Goal: Find contact information: Find contact information

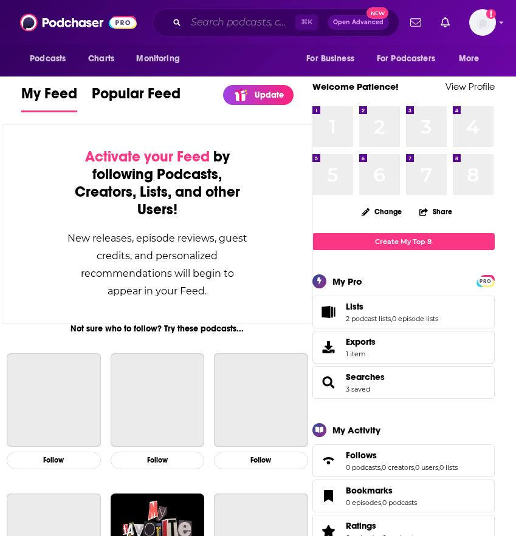
click at [233, 20] on input "Search podcasts, credits, & more..." at bounding box center [240, 22] width 109 height 19
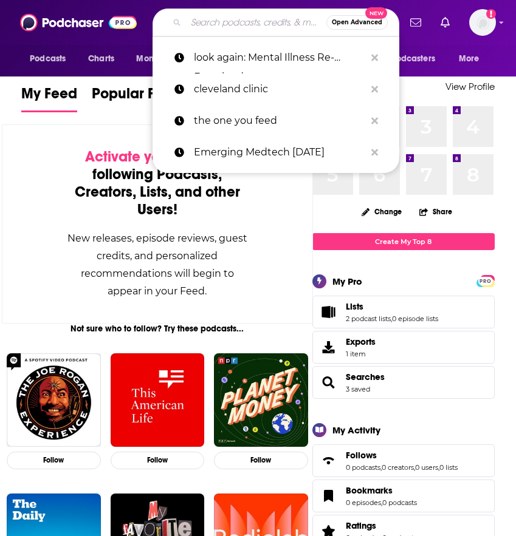
paste input "The Tamsen Show"
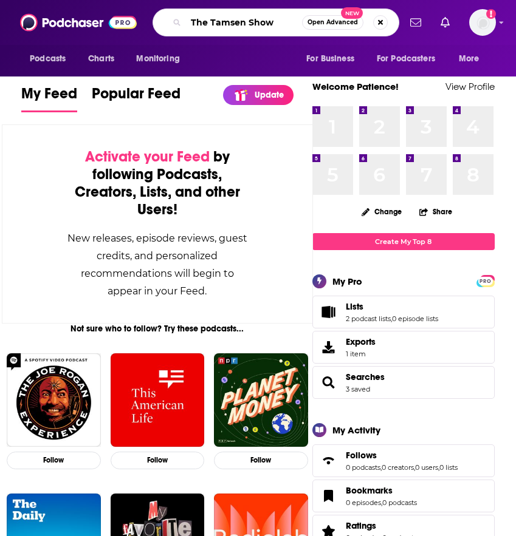
type input "The Tamsen Show"
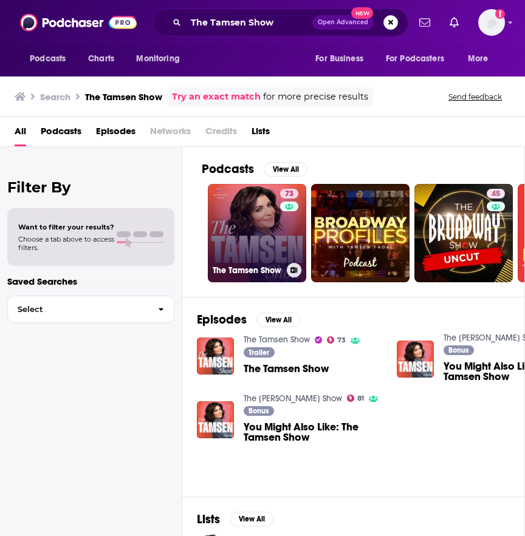
click at [248, 234] on link "73 The Tamsen Show" at bounding box center [257, 233] width 98 height 98
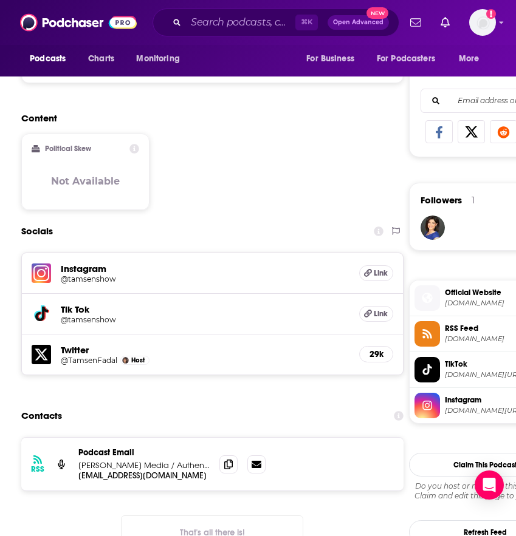
scroll to position [822, 0]
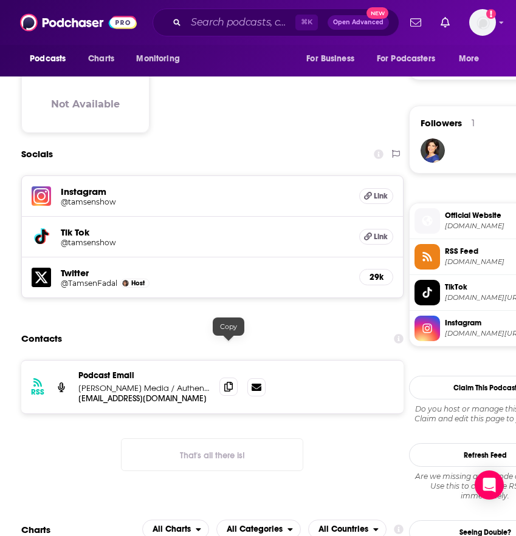
click at [231, 382] on icon at bounding box center [228, 387] width 9 height 10
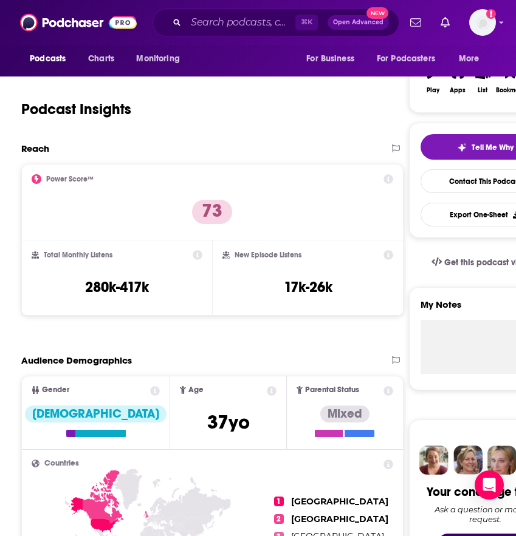
scroll to position [0, 0]
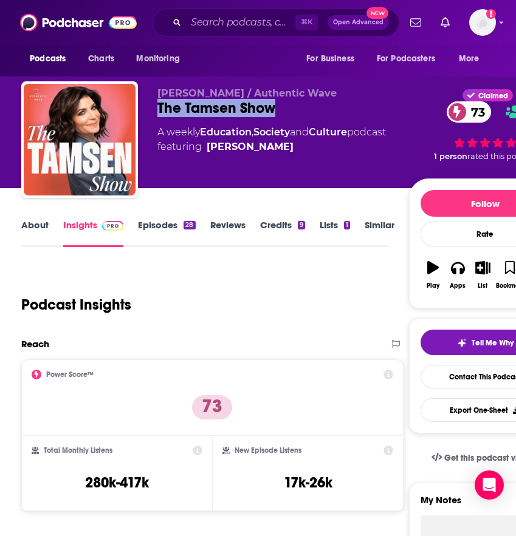
drag, startPoint x: 284, startPoint y: 109, endPoint x: 139, endPoint y: 109, distance: 145.2
click at [139, 109] on div "[PERSON_NAME] / Authentic Wave The Tamsen Show 73 A weekly Education , Society …" at bounding box center [290, 141] width 539 height 121
copy h2 "The Tamsen Show"
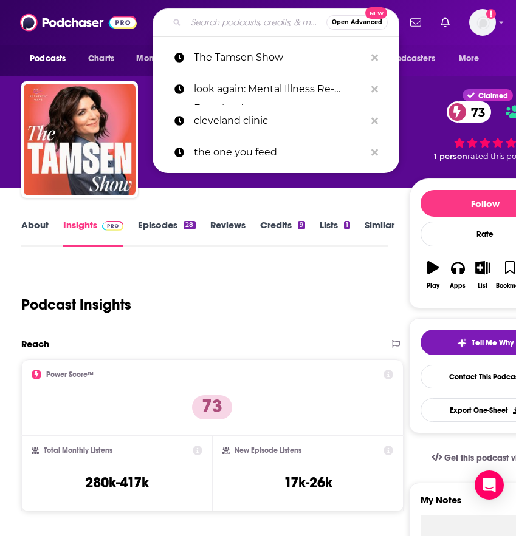
click at [234, 28] on input "Search podcasts, credits, & more..." at bounding box center [256, 22] width 140 height 19
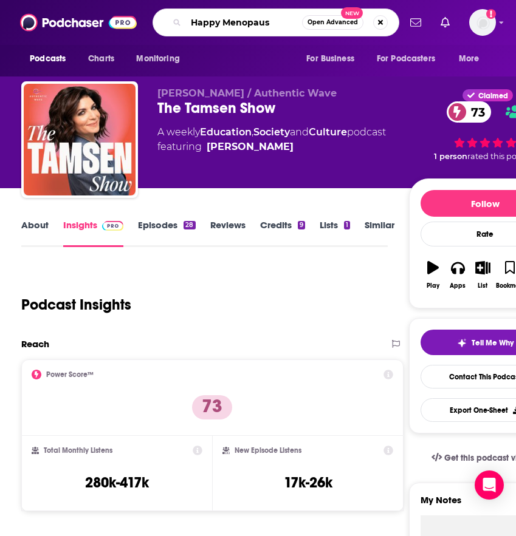
type input "Happy Menopause"
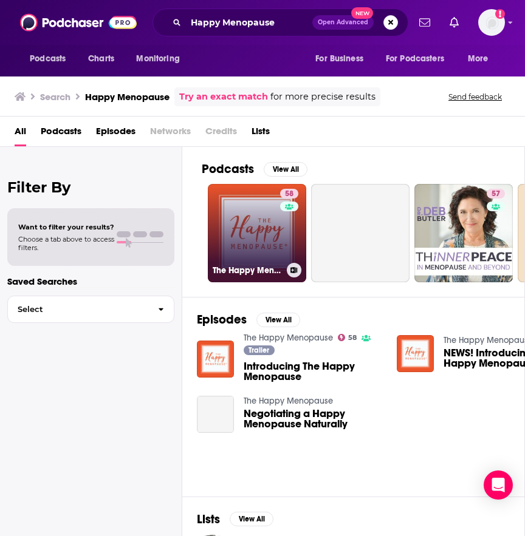
click at [227, 237] on link "58 The Happy Menopause" at bounding box center [257, 233] width 98 height 98
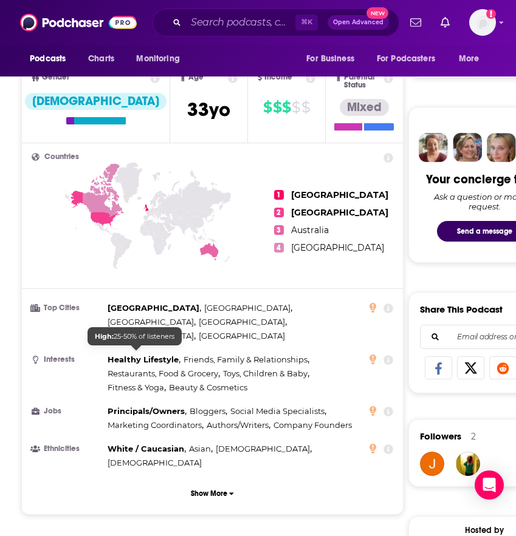
scroll to position [904, 0]
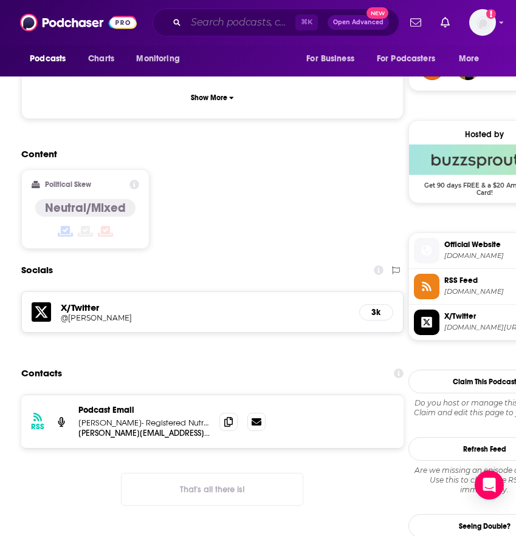
click at [195, 22] on input "Search podcasts, credits, & more..." at bounding box center [240, 22] width 109 height 19
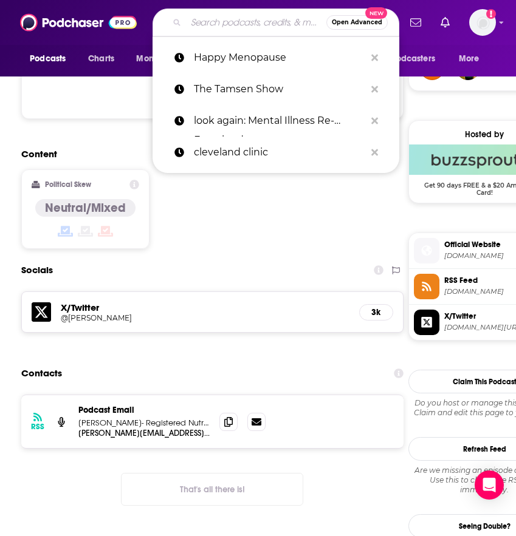
paste input "Future Women Leadership Podcast"
type input "Future Women Leadership Podcast"
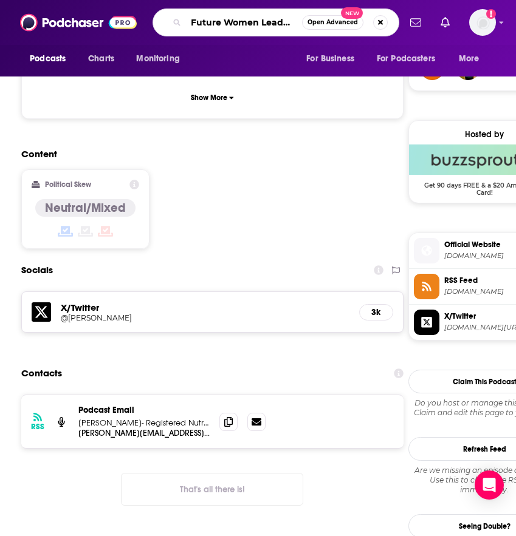
scroll to position [0, 52]
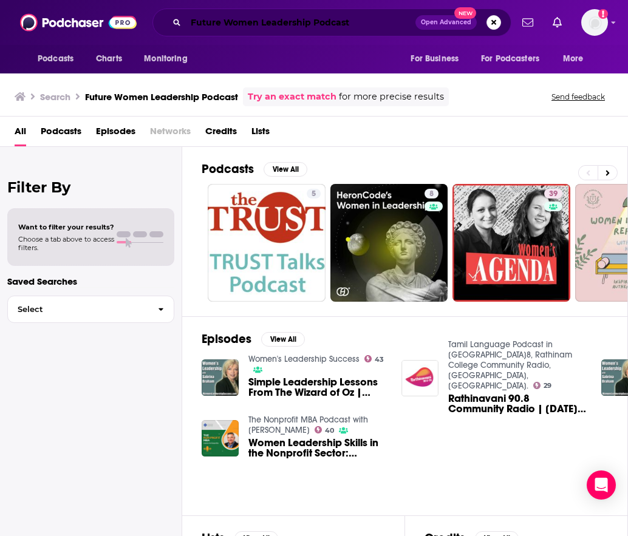
click at [322, 21] on input "Future Women Leadership Podcast" at bounding box center [301, 22] width 230 height 19
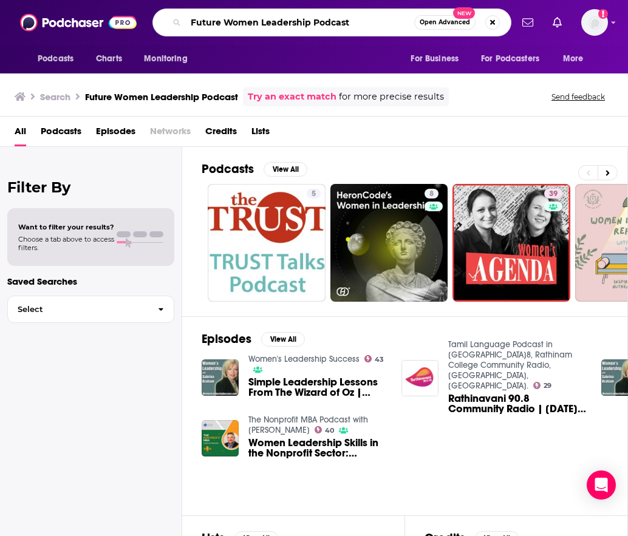
click at [322, 21] on input "Future Women Leadership Podcast" at bounding box center [300, 22] width 228 height 19
paste input "Series"
type input "Future Women Leadership Series"
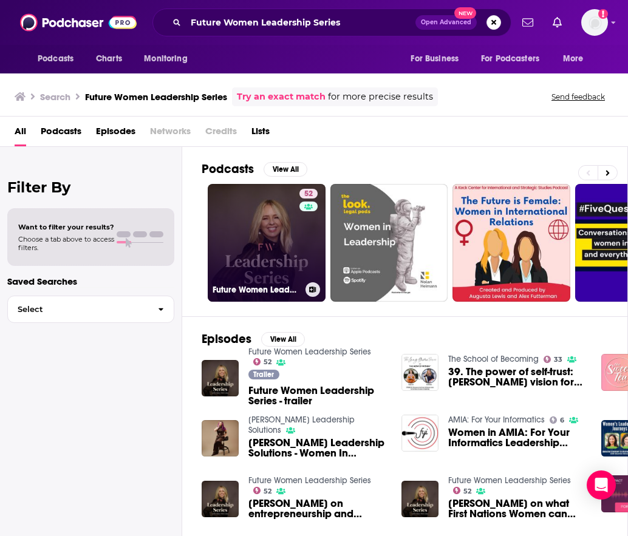
click at [282, 247] on link "52 Future Women Leadership Series" at bounding box center [267, 243] width 118 height 118
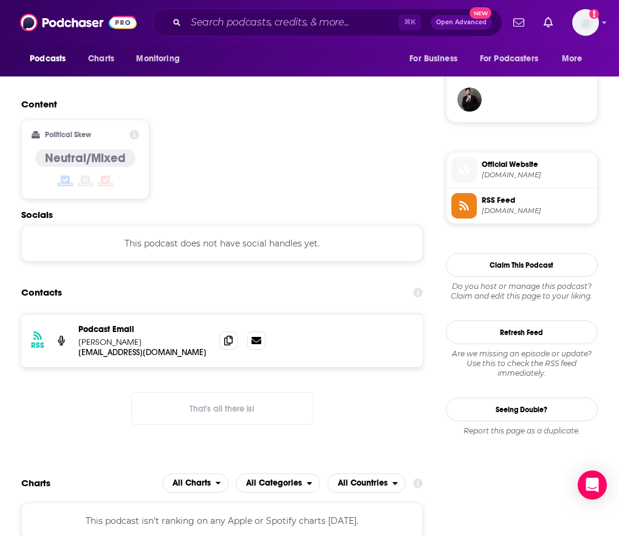
scroll to position [885, 0]
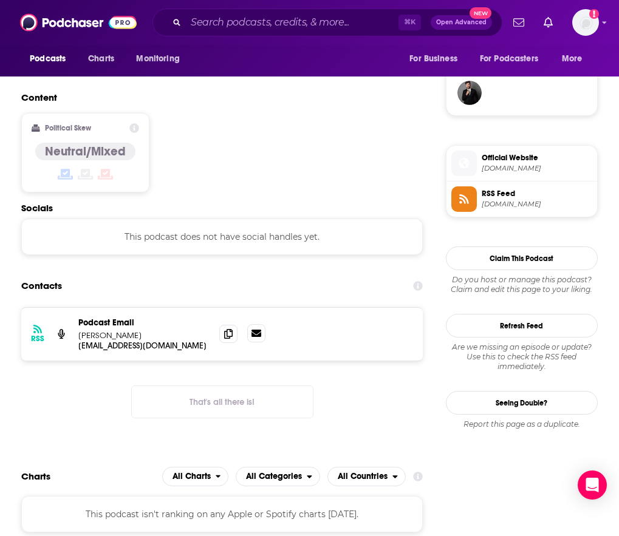
click at [265, 324] on link at bounding box center [256, 333] width 18 height 18
click at [237, 324] on span at bounding box center [228, 333] width 18 height 18
drag, startPoint x: 134, startPoint y: 317, endPoint x: 82, endPoint y: 318, distance: 51.6
click at [82, 318] on div "RSS Podcast Email [PERSON_NAME] [EMAIL_ADDRESS][DOMAIN_NAME] [EMAIL_ADDRESS][DO…" at bounding box center [221, 334] width 401 height 53
click at [125, 330] on p "[PERSON_NAME]" at bounding box center [143, 335] width 131 height 10
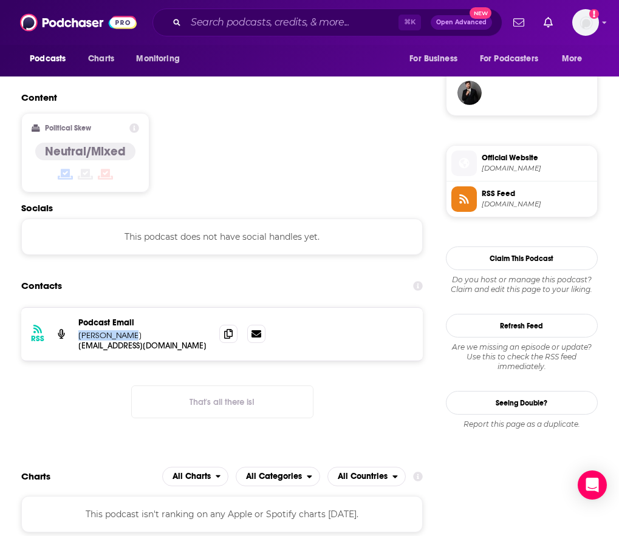
drag, startPoint x: 131, startPoint y: 318, endPoint x: 88, endPoint y: 318, distance: 42.5
click at [88, 330] on p "[PERSON_NAME]" at bounding box center [143, 335] width 131 height 10
copy p "[PERSON_NAME]"
